Goal: Navigation & Orientation: Find specific page/section

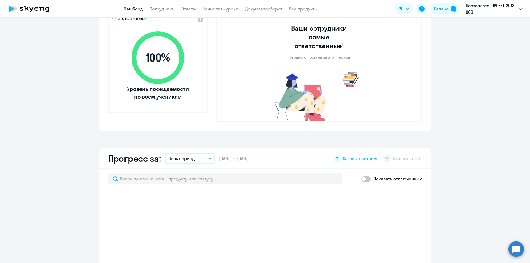
scroll to position [166, 0]
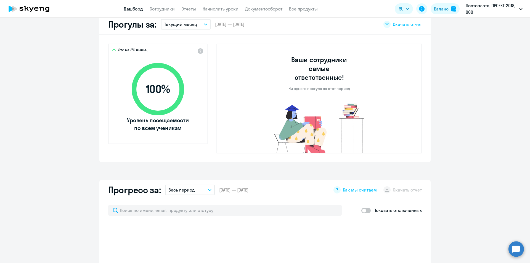
select select "30"
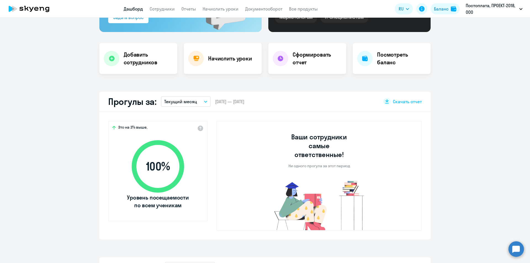
scroll to position [0, 0]
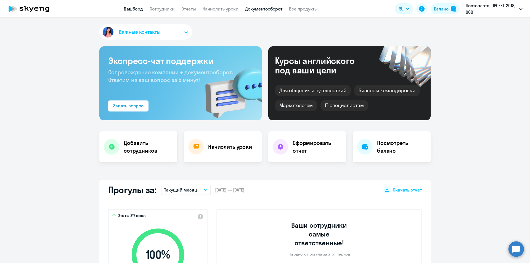
click at [274, 10] on link "Документооборот" at bounding box center [263, 9] width 37 height 6
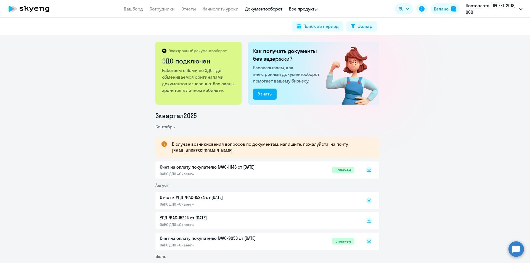
click at [309, 9] on link "Все продукты" at bounding box center [303, 9] width 29 height 6
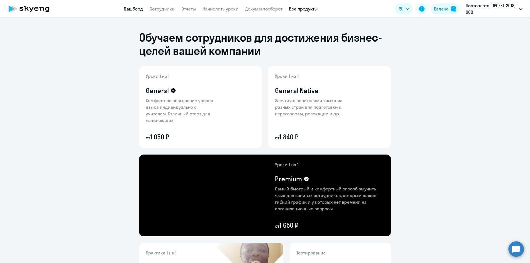
click at [135, 9] on link "Дашборд" at bounding box center [133, 9] width 19 height 6
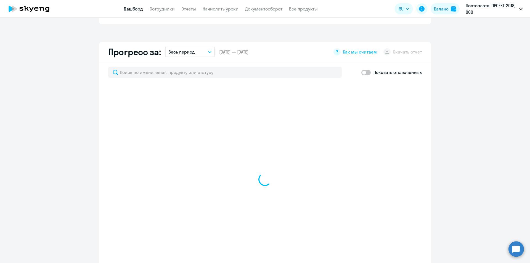
scroll to position [332, 0]
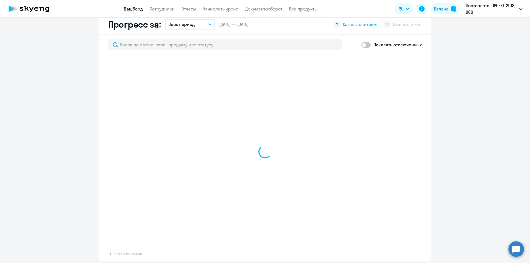
select select "30"
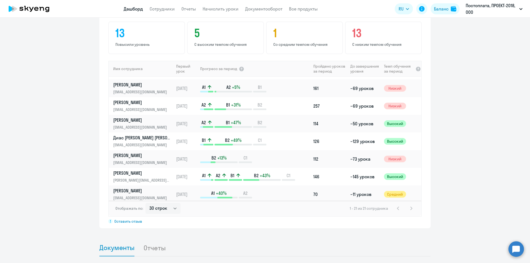
scroll to position [0, 0]
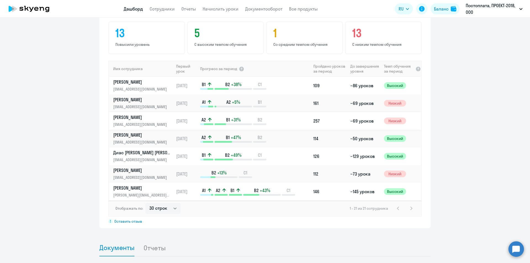
click at [205, 124] on icon at bounding box center [208, 125] width 9 height 2
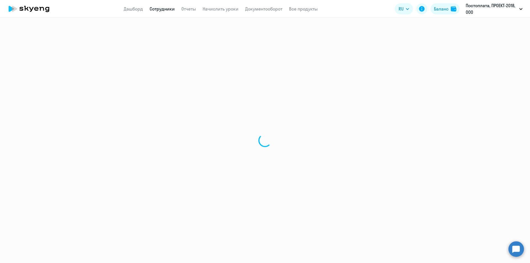
select select "english"
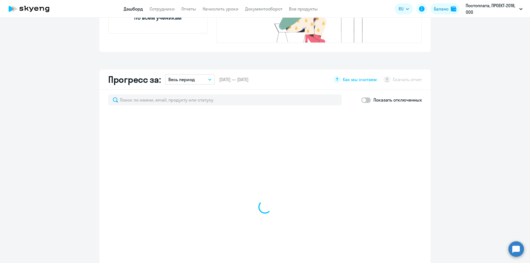
scroll to position [304, 0]
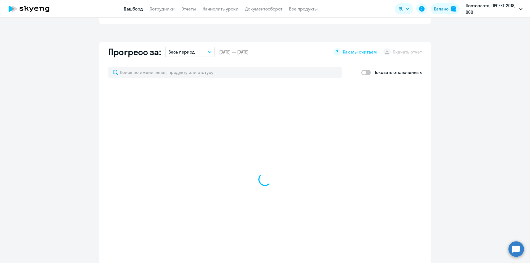
select select "30"
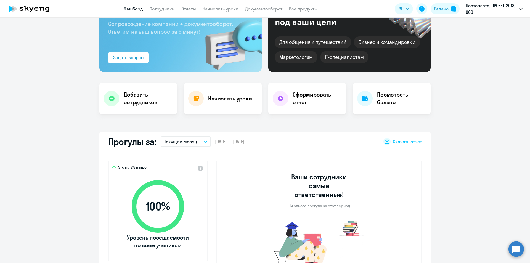
scroll to position [0, 0]
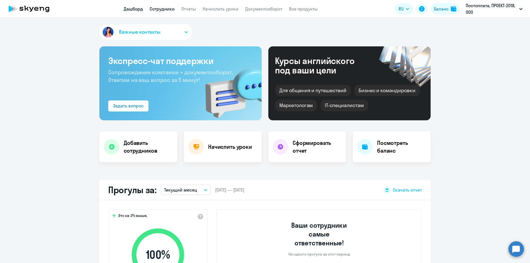
click at [157, 10] on link "Сотрудники" at bounding box center [162, 9] width 25 height 6
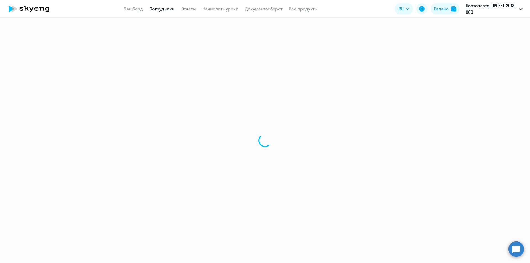
select select "30"
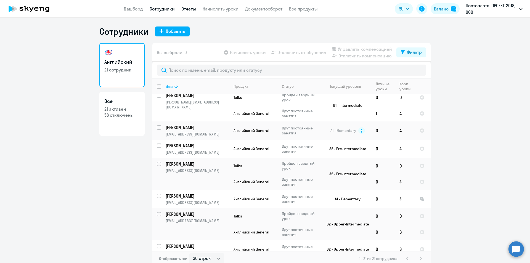
click at [195, 8] on link "Отчеты" at bounding box center [189, 9] width 15 height 6
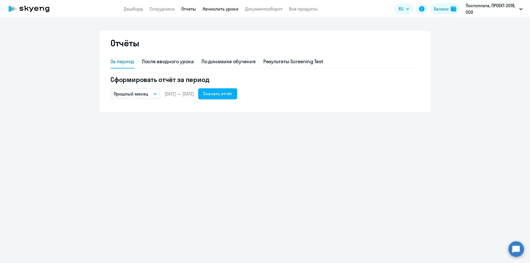
click at [224, 7] on link "Начислить уроки" at bounding box center [221, 9] width 36 height 6
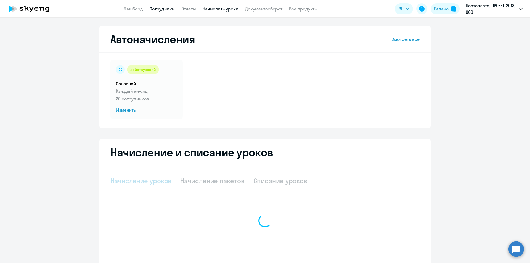
select select "10"
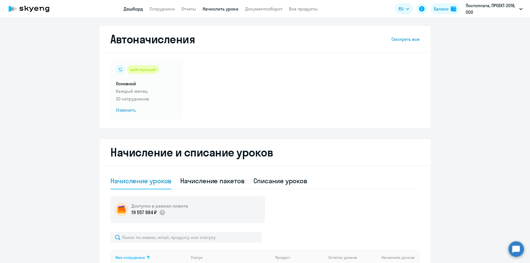
click at [130, 9] on link "Дашборд" at bounding box center [133, 9] width 19 height 6
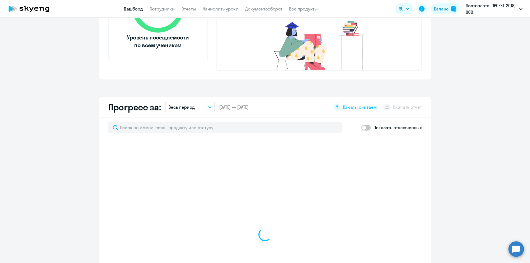
scroll to position [111, 0]
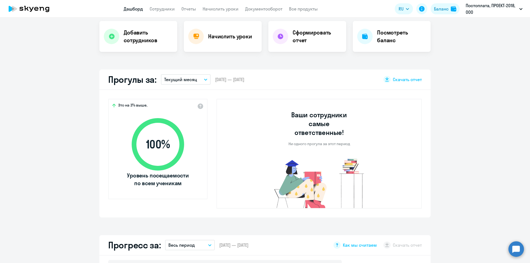
click at [19, 6] on icon at bounding box center [29, 9] width 49 height 14
click at [36, 7] on icon at bounding box center [29, 9] width 49 height 14
select select "30"
click at [12, 7] on icon at bounding box center [14, 9] width 5 height 6
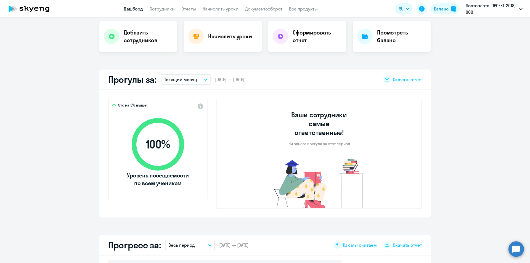
click at [29, 7] on icon at bounding box center [29, 9] width 49 height 14
click at [33, 10] on icon at bounding box center [29, 9] width 49 height 14
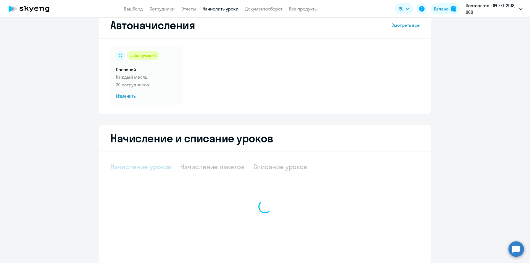
select select "10"
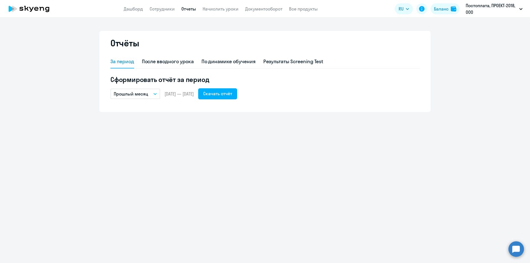
select select "30"
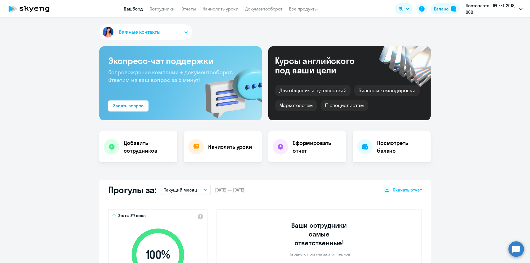
click at [36, 6] on icon at bounding box center [29, 9] width 49 height 14
click at [37, 8] on icon at bounding box center [29, 9] width 49 height 14
click at [160, 7] on link "Сотрудники" at bounding box center [162, 9] width 25 height 6
select select "30"
click at [143, 33] on span "Важные контакты" at bounding box center [139, 31] width 41 height 7
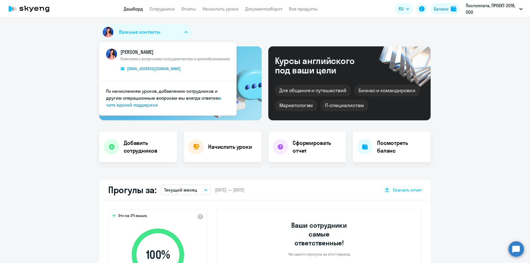
click at [216, 30] on div "Важные контакты КАМ_Алена Рукосмотрова Поможем с вопросами сотрудничества и цен…" at bounding box center [265, 33] width 332 height 18
